Goal: Information Seeking & Learning: Find specific fact

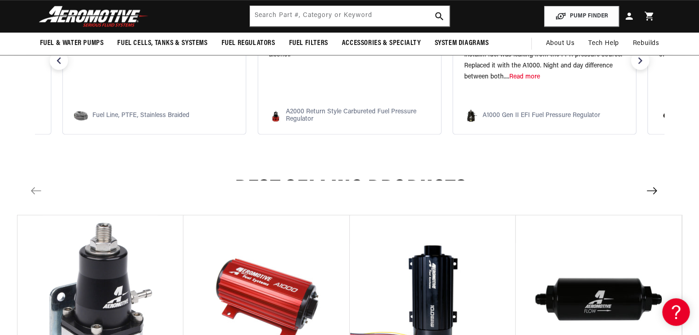
scroll to position [665, 0]
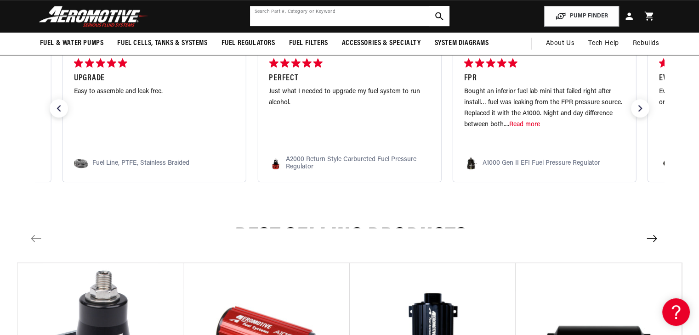
click at [366, 22] on input "text" at bounding box center [349, 16] width 199 height 20
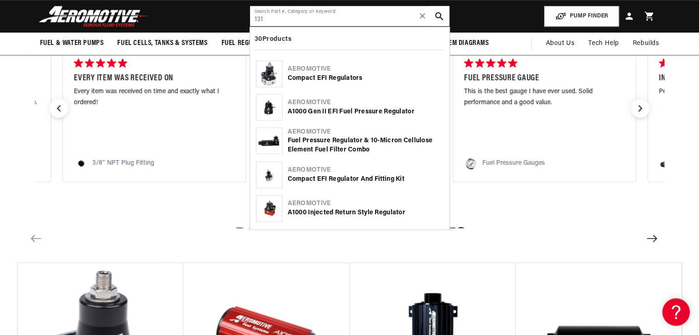
type input "131"
click at [339, 144] on div "Fuel Pressure Regulator & 10-Micron Cellulose Element Fuel Filter Combo" at bounding box center [366, 145] width 156 height 18
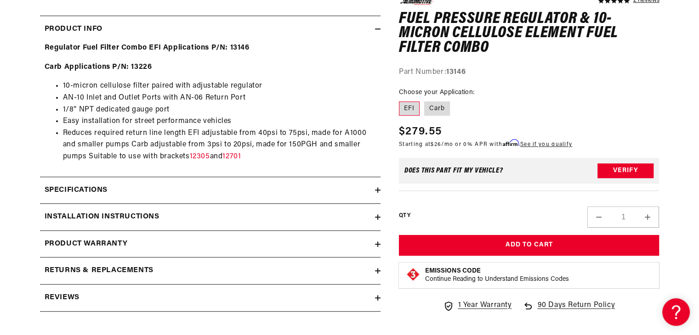
scroll to position [446, 0]
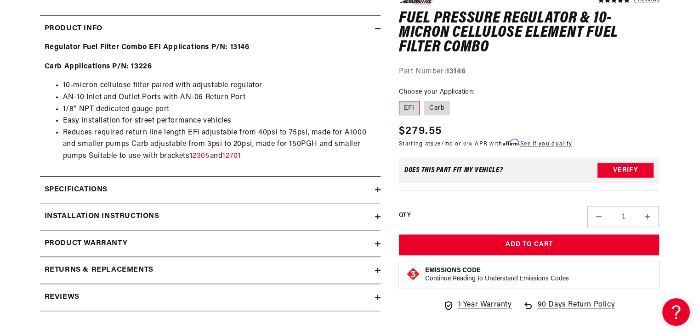
click at [112, 186] on div "Specifications" at bounding box center [207, 190] width 335 height 12
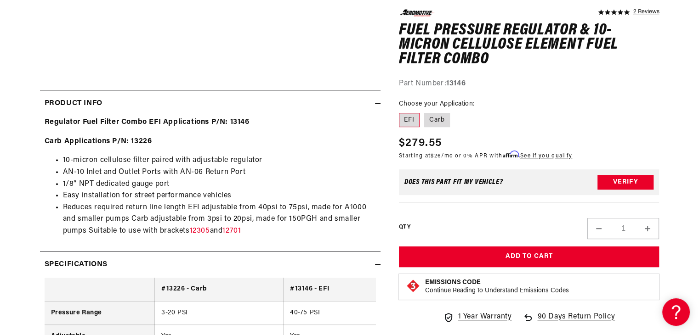
scroll to position [372, 0]
click at [197, 228] on link "12305" at bounding box center [200, 230] width 20 height 7
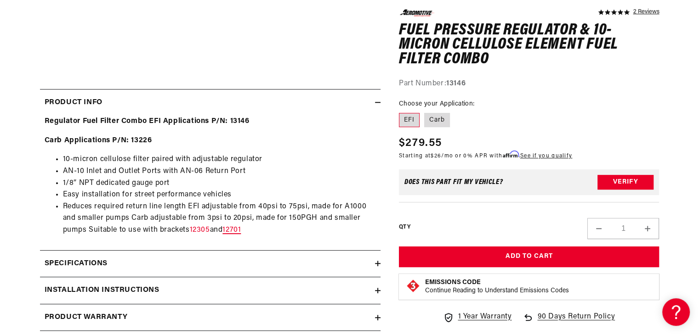
click at [241, 228] on link "12701" at bounding box center [231, 230] width 18 height 7
